Goal: Navigation & Orientation: Find specific page/section

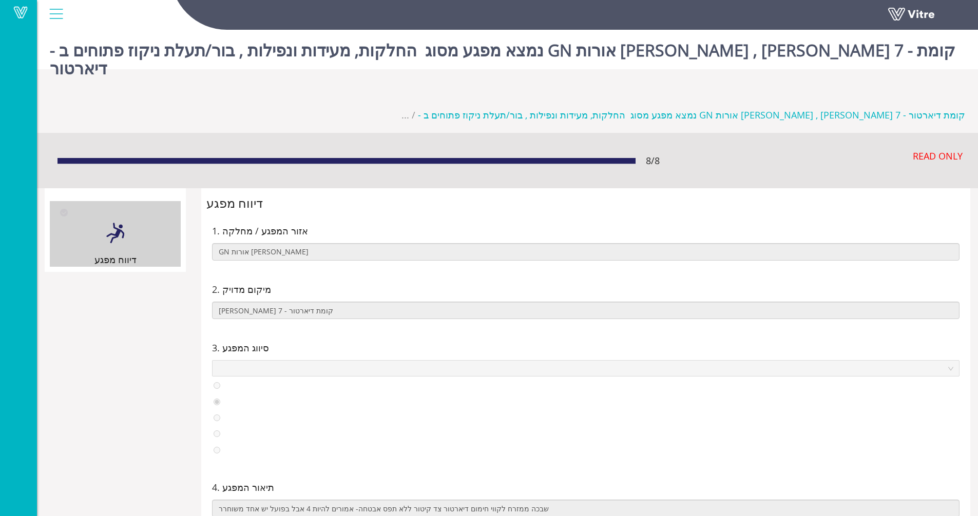
click at [55, 12] on div at bounding box center [56, 14] width 23 height 28
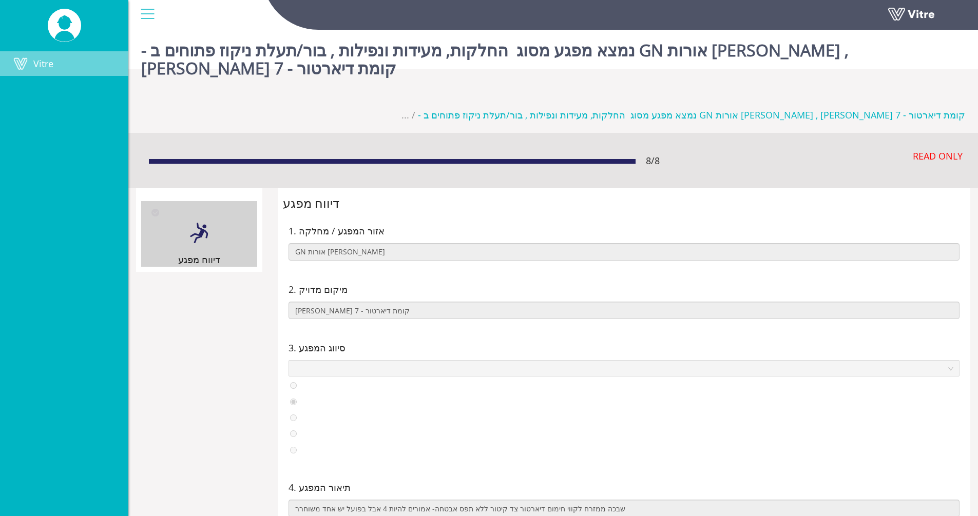
click at [32, 58] on span at bounding box center [21, 63] width 26 height 12
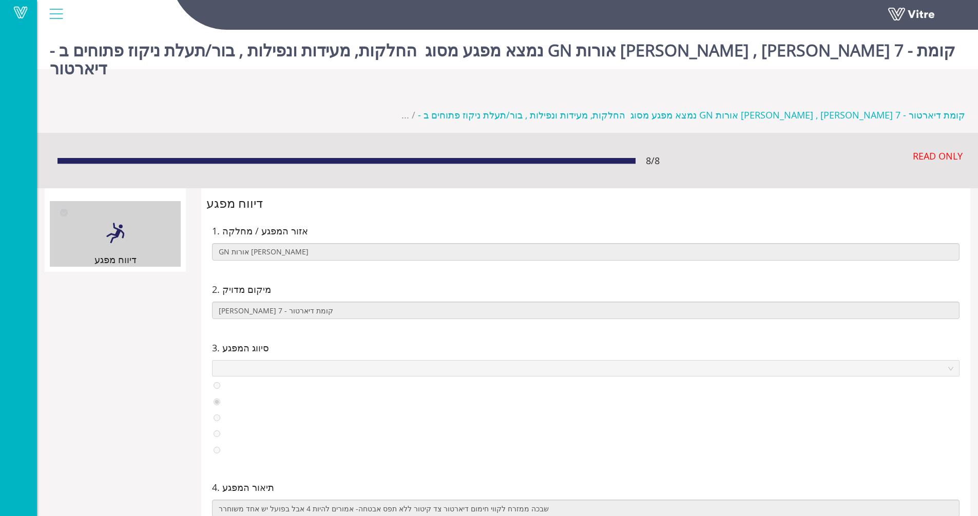
click at [51, 13] on div at bounding box center [56, 14] width 23 height 28
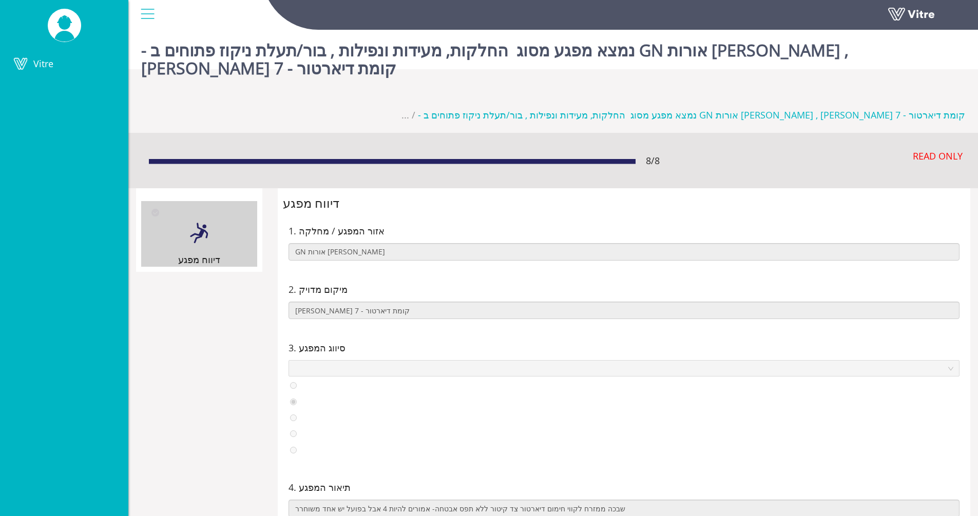
click at [150, 16] on div at bounding box center [147, 14] width 23 height 28
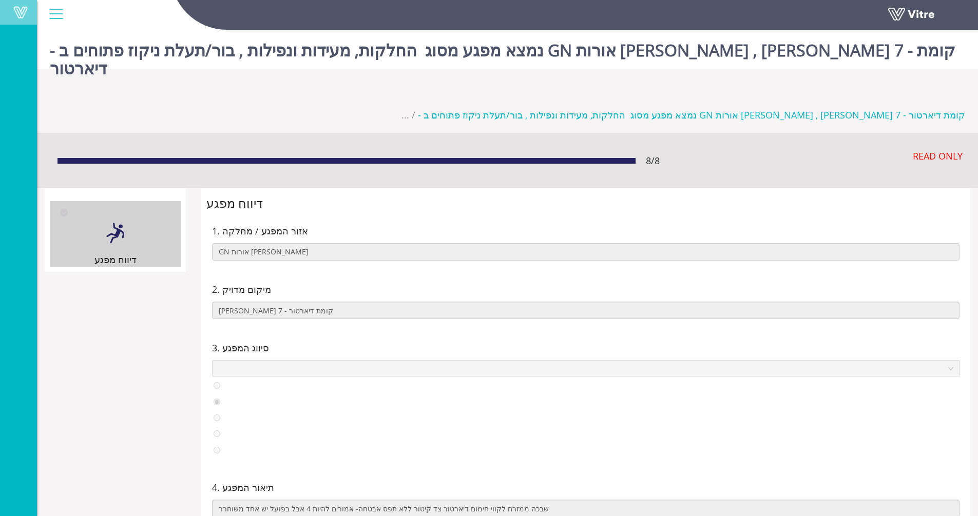
click at [19, 15] on span at bounding box center [21, 12] width 26 height 12
